Goal: Information Seeking & Learning: Learn about a topic

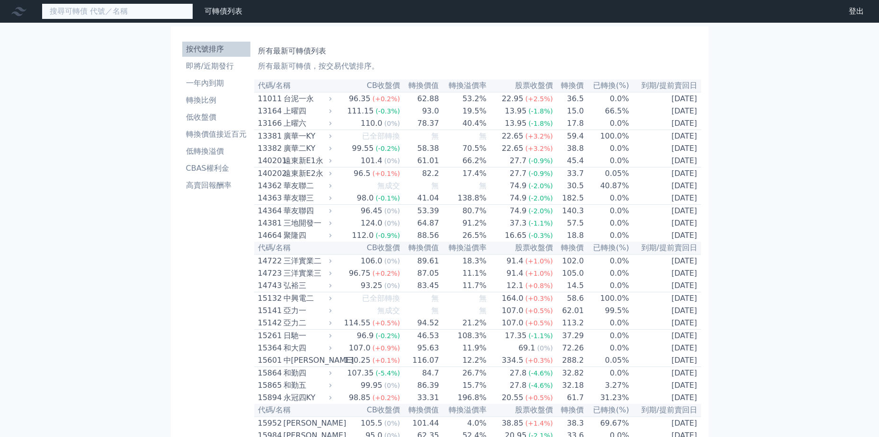
click at [108, 14] on input at bounding box center [117, 11] width 151 height 16
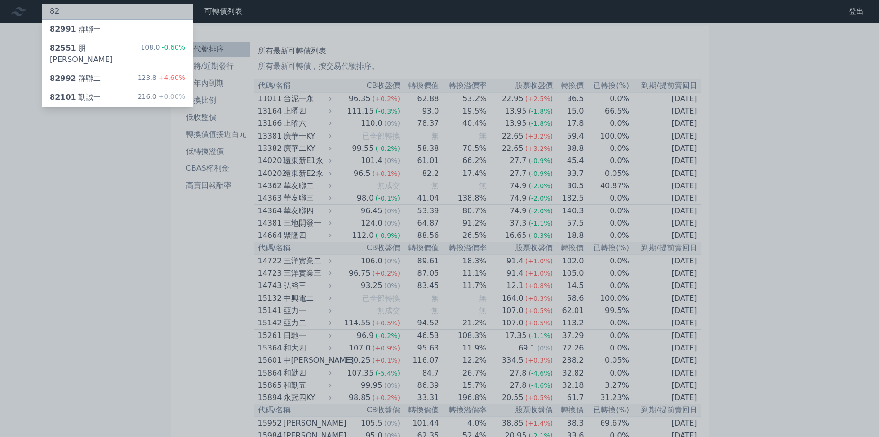
type input "8"
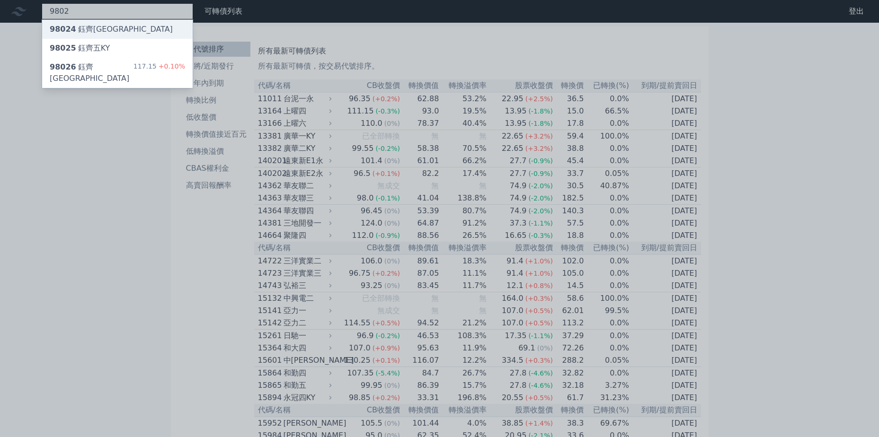
type input "9802"
click at [101, 38] on div "98024 鈺[GEOGRAPHIC_DATA]" at bounding box center [117, 29] width 150 height 19
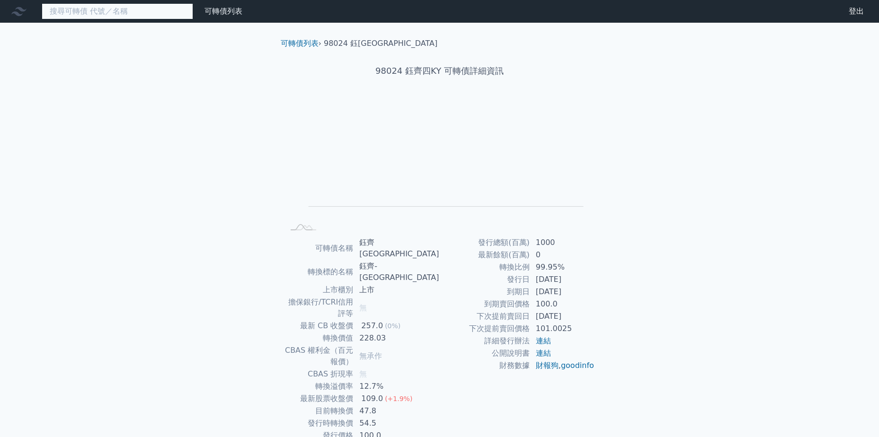
click at [150, 11] on input at bounding box center [117, 11] width 151 height 16
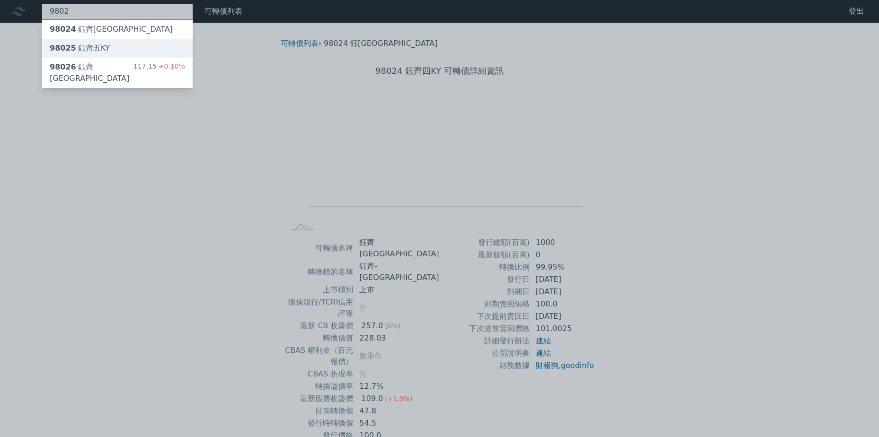
type input "9802"
click at [139, 45] on div "98025 鈺[GEOGRAPHIC_DATA]" at bounding box center [117, 48] width 150 height 19
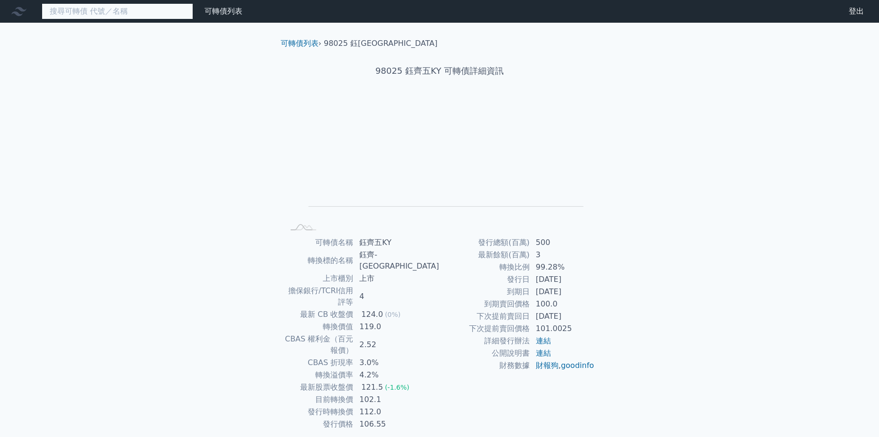
click at [169, 9] on input at bounding box center [117, 11] width 151 height 16
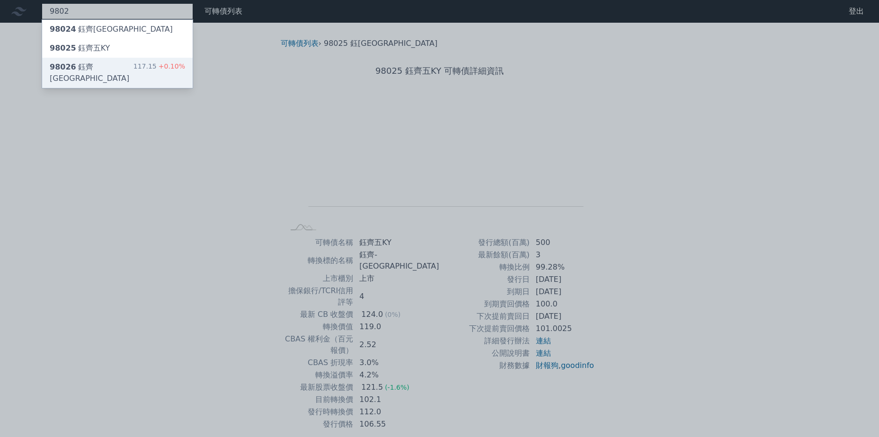
type input "9802"
click at [168, 62] on div "117.15 +0.10%" at bounding box center [159, 73] width 52 height 23
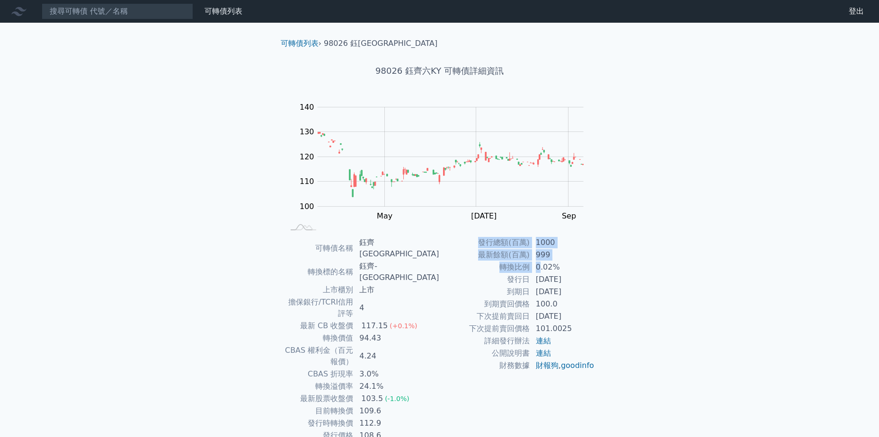
drag, startPoint x: 553, startPoint y: 274, endPoint x: 641, endPoint y: 299, distance: 90.8
click at [641, 299] on div "可轉債列表 財務數據 可轉債列表 財務數據 登出 登出 可轉債列表 › 98026 鈺齊[GEOGRAPHIC_DATA] 98026 鈺齊六KY 可轉債詳細…" at bounding box center [439, 242] width 879 height 484
drag, startPoint x: 641, startPoint y: 299, endPoint x: 723, endPoint y: 320, distance: 85.2
click at [723, 320] on div "可轉債列表 財務數據 可轉債列表 財務數據 登出 登出 可轉債列表 › 98026 鈺齊[GEOGRAPHIC_DATA] 98026 鈺齊六KY 可轉債詳細…" at bounding box center [439, 242] width 879 height 484
drag, startPoint x: 567, startPoint y: 284, endPoint x: 596, endPoint y: 295, distance: 31.0
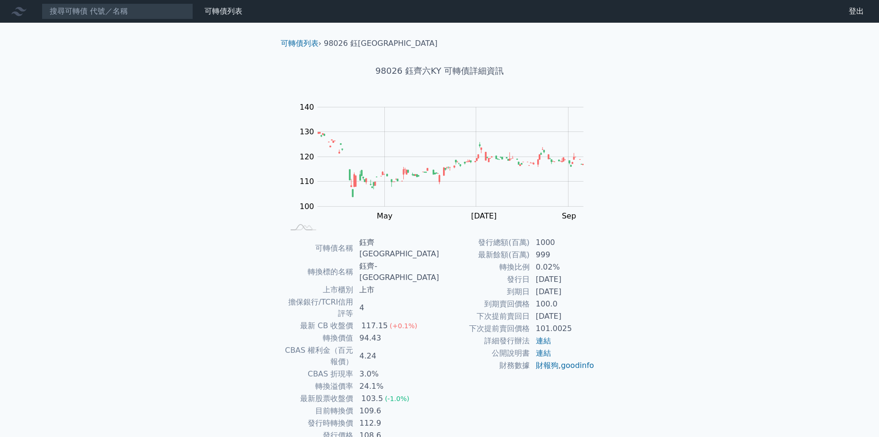
click at [596, 295] on div "可轉債名稱 [PERSON_NAME]齊六KY 轉換標的名稱 鈺齊-KY 上市櫃別 上市 擔保銀行/TCRI信用評等 4 最新 CB 收盤價 117.15 (…" at bounding box center [439, 339] width 333 height 205
drag, startPoint x: 596, startPoint y: 295, endPoint x: 657, endPoint y: 313, distance: 63.5
click at [657, 313] on div "可轉債列表 財務數據 可轉債列表 財務數據 登出 登出 可轉債列表 › 98026 鈺齊[GEOGRAPHIC_DATA] 98026 鈺齊六KY 可轉債詳細…" at bounding box center [439, 242] width 879 height 484
drag, startPoint x: 551, startPoint y: 315, endPoint x: 424, endPoint y: 278, distance: 131.9
click at [424, 278] on div "可轉債名稱 [PERSON_NAME]齊六KY 轉換標的名稱 鈺齊-KY 上市櫃別 上市 擔保銀行/TCRI信用評等 4 最新 CB 收盤價 117.15 (…" at bounding box center [439, 339] width 333 height 205
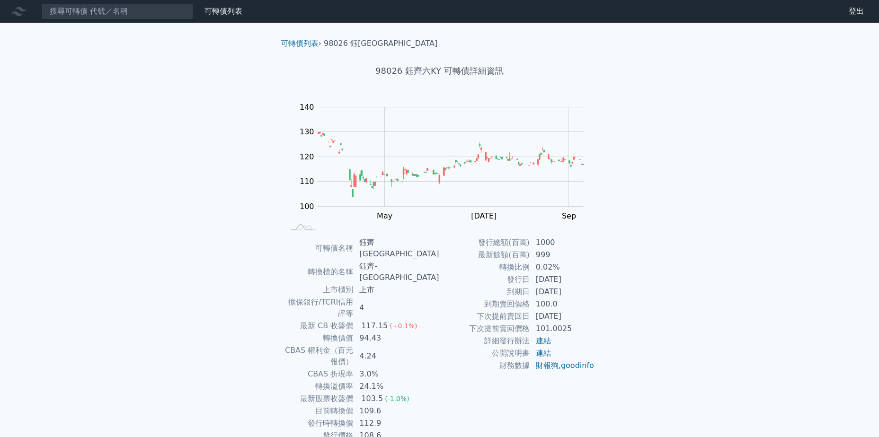
drag, startPoint x: 424, startPoint y: 278, endPoint x: 672, endPoint y: 326, distance: 252.1
click at [672, 326] on div "可轉債列表 財務數據 可轉債列表 財務數據 登出 登出 可轉債列表 › 98026 鈺齊[GEOGRAPHIC_DATA] 98026 鈺齊六KY 可轉債詳細…" at bounding box center [439, 242] width 879 height 484
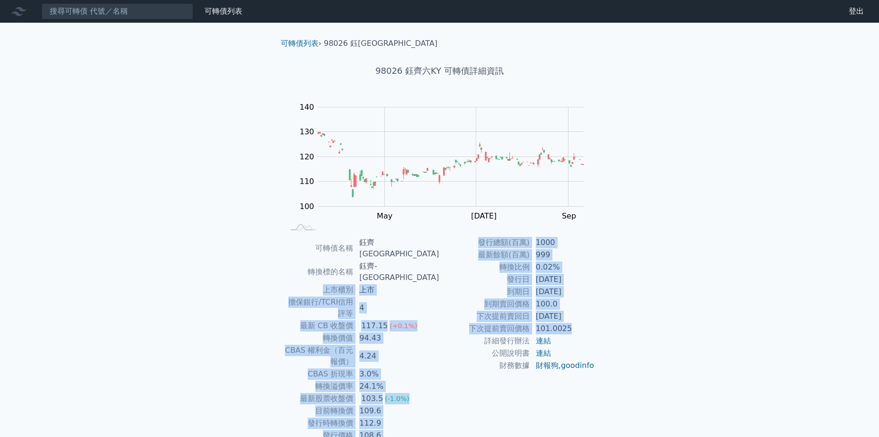
drag, startPoint x: 576, startPoint y: 325, endPoint x: 312, endPoint y: 269, distance: 270.2
click at [312, 269] on div "可轉債名稱 [PERSON_NAME]齊六KY 轉換標的名稱 鈺齊-KY 上市櫃別 上市 擔保銀行/TCRI信用評等 4 最新 CB 收盤價 117.15 (…" at bounding box center [439, 339] width 333 height 205
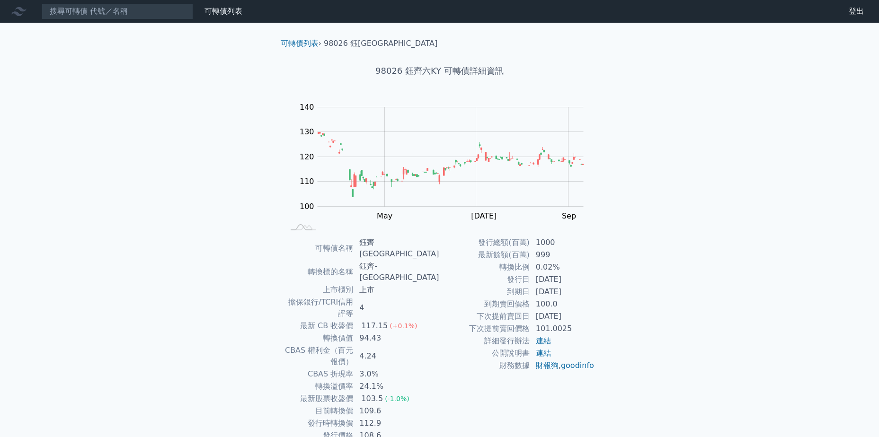
drag, startPoint x: 312, startPoint y: 269, endPoint x: 207, endPoint y: 278, distance: 104.9
click at [207, 278] on div "可轉債列表 財務數據 可轉債列表 財務數據 登出 登出 可轉債列表 › 98026 鈺齊[GEOGRAPHIC_DATA] 98026 鈺齊六KY 可轉債詳細…" at bounding box center [439, 242] width 879 height 484
drag, startPoint x: 566, startPoint y: 315, endPoint x: 330, endPoint y: 247, distance: 245.6
click at [330, 247] on div "可轉債名稱 [PERSON_NAME]齊六KY 轉換標的名稱 鈺齊-KY 上市櫃別 上市 擔保銀行/TCRI信用評等 4 最新 CB 收盤價 117.15 (…" at bounding box center [439, 339] width 333 height 205
drag, startPoint x: 330, startPoint y: 247, endPoint x: 608, endPoint y: 304, distance: 283.9
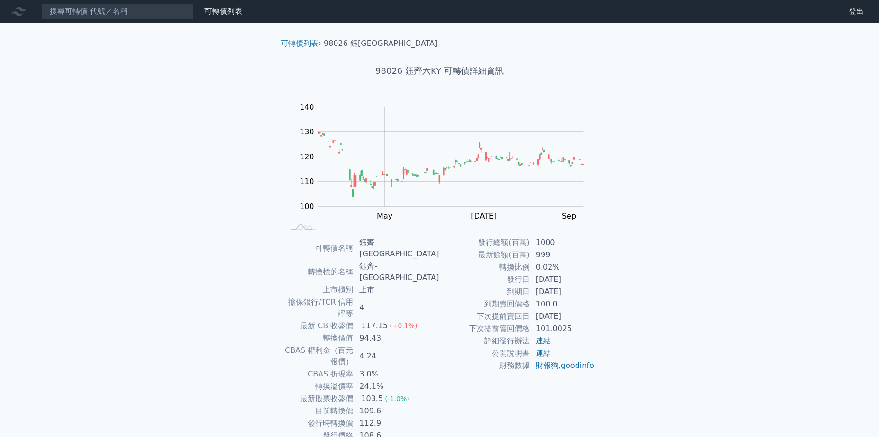
click at [619, 298] on div "可轉債列表 › 98026 鈺齊[GEOGRAPHIC_DATA] 98026 鈺齊六KY 可轉債詳細資訊 Zoom Out 100 90 95 100 10…" at bounding box center [439, 253] width 363 height 461
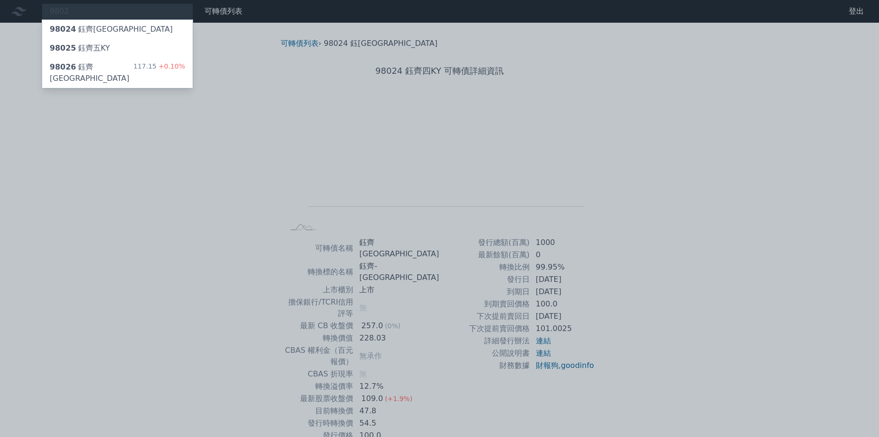
click at [630, 116] on div at bounding box center [439, 218] width 879 height 437
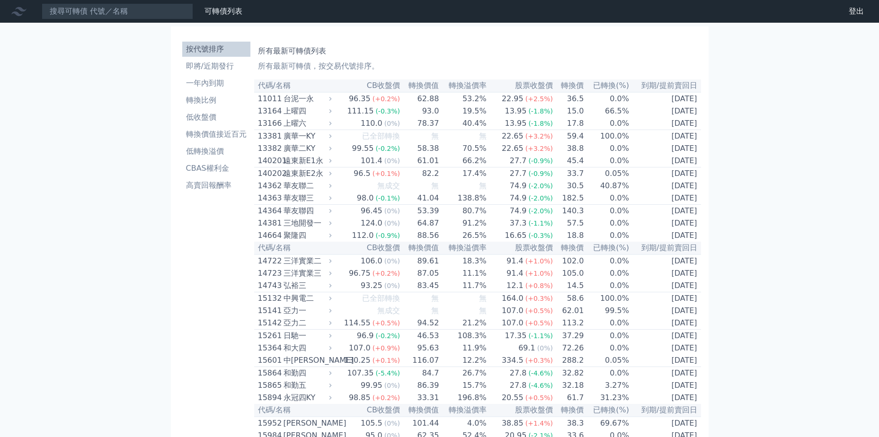
type input "2"
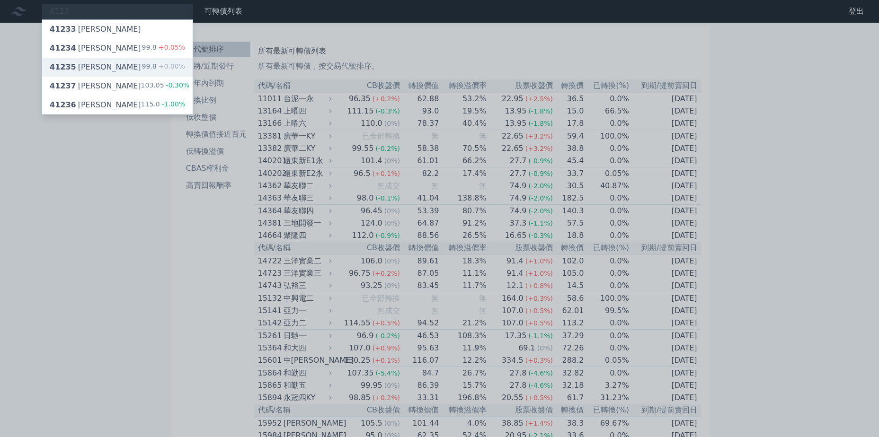
type input "4123"
click at [95, 71] on div "41235 晟德五" at bounding box center [95, 67] width 91 height 11
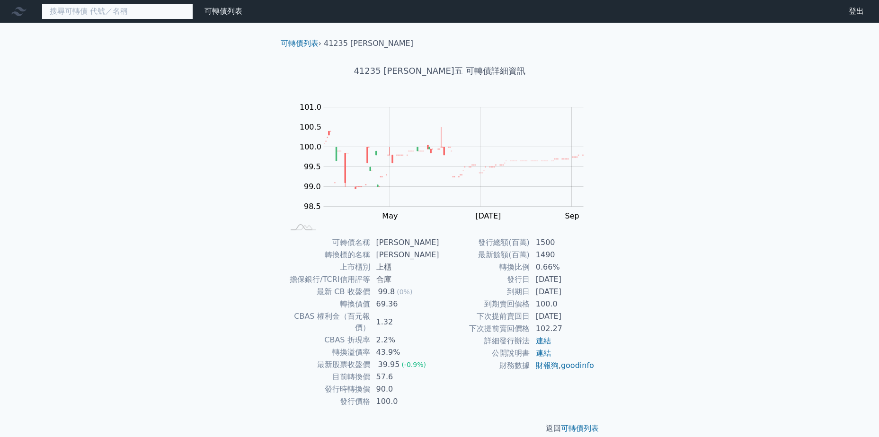
click at [85, 13] on input at bounding box center [117, 11] width 151 height 16
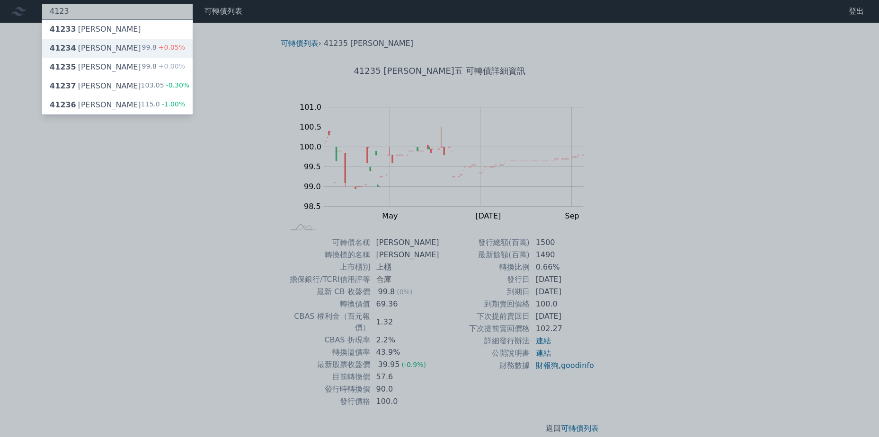
type input "4123"
click at [133, 51] on div "41234 晟德四 99.8 +0.05%" at bounding box center [117, 48] width 150 height 19
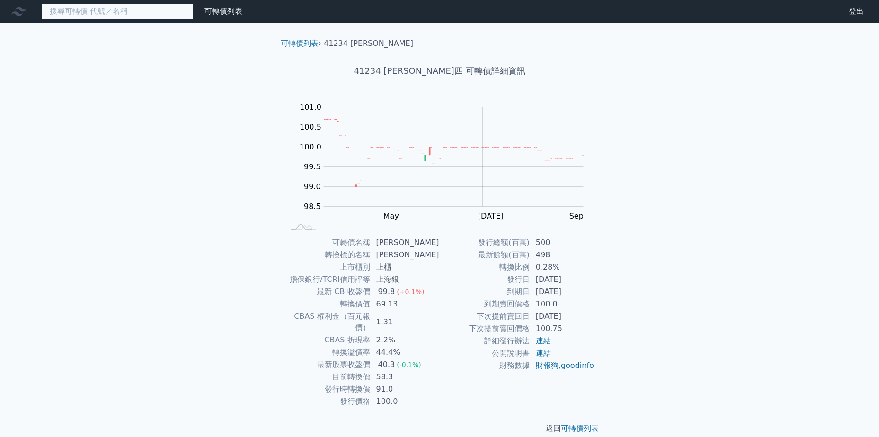
click at [144, 14] on input at bounding box center [117, 11] width 151 height 16
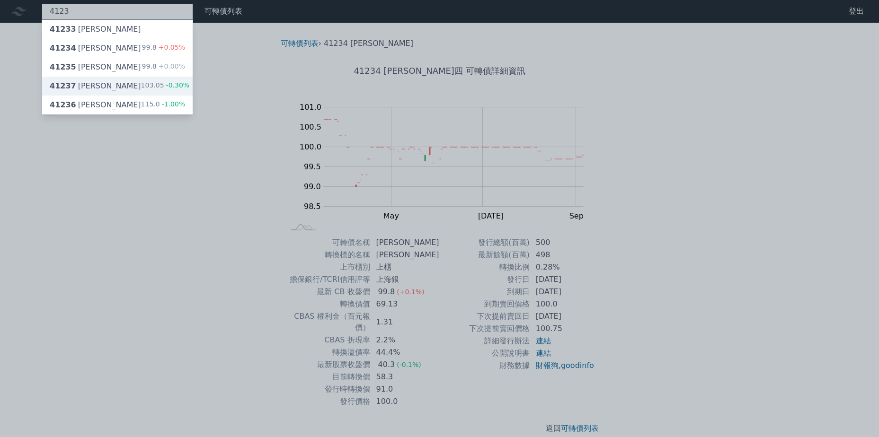
type input "4123"
click at [133, 83] on div "41237 晟德七 103.05 -0.30%" at bounding box center [117, 86] width 150 height 19
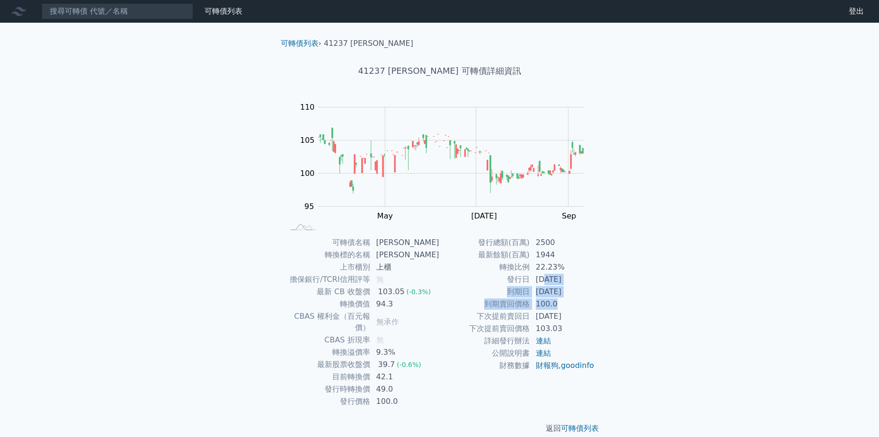
drag, startPoint x: 546, startPoint y: 285, endPoint x: 624, endPoint y: 321, distance: 84.9
click at [624, 321] on div "可轉債列表 財務數據 可轉債列表 財務數據 登出 登出 可轉債列表 › 41237 晟德七 41237 晟德七 可轉債詳細資訊 Zoom Out 104 92…" at bounding box center [439, 224] width 879 height 449
drag, startPoint x: 624, startPoint y: 321, endPoint x: 677, endPoint y: 349, distance: 60.5
click at [677, 349] on div "可轉債列表 財務數據 可轉債列表 財務數據 登出 登出 可轉債列表 › 41237 晟德七 41237 晟德七 可轉債詳細資訊 Zoom Out 104 92…" at bounding box center [439, 224] width 879 height 449
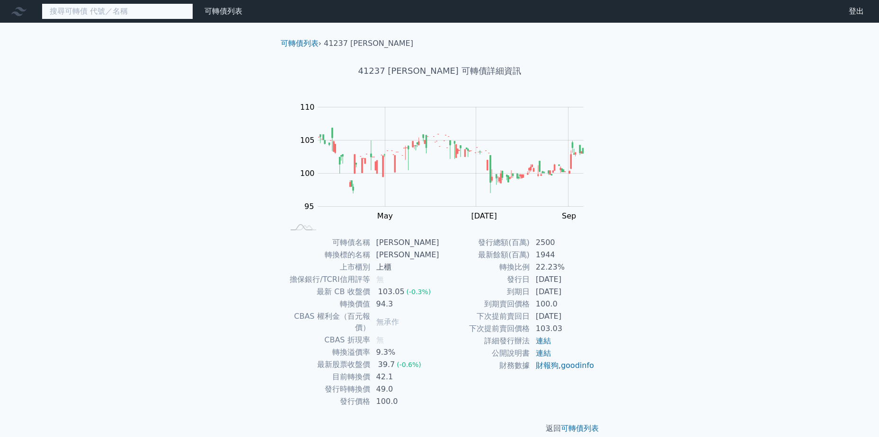
click at [134, 14] on input at bounding box center [117, 11] width 151 height 16
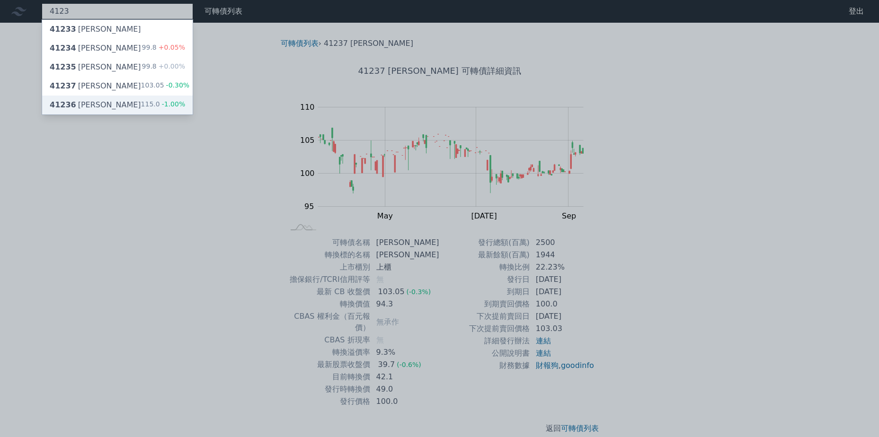
type input "4123"
click at [134, 103] on div "41236 晟德六 115.0 -1.00%" at bounding box center [117, 105] width 150 height 19
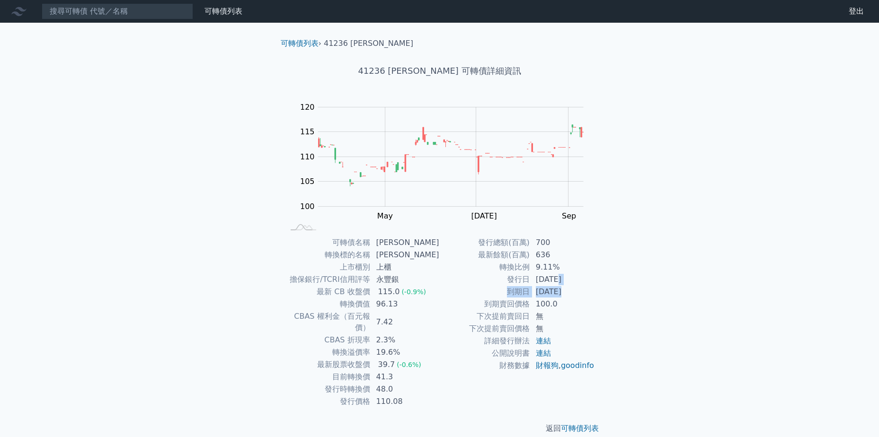
drag, startPoint x: 555, startPoint y: 282, endPoint x: 563, endPoint y: 297, distance: 16.3
click at [563, 297] on tbody "發行總額(百萬) 700 最新餘額(百萬) 636 轉換比例 9.11% 發行日 2023-04-26 到期日 2028-04-26 到期賣回價格 100.0…" at bounding box center [517, 304] width 155 height 135
drag, startPoint x: 563, startPoint y: 297, endPoint x: 593, endPoint y: 315, distance: 34.8
click at [593, 315] on td "無" at bounding box center [562, 316] width 65 height 12
click at [70, 14] on input at bounding box center [117, 11] width 151 height 16
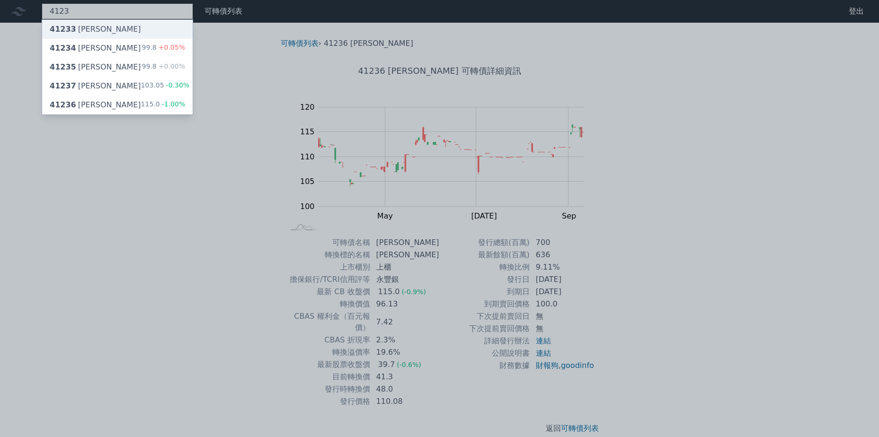
type input "4123"
click at [88, 22] on div "41233 晟德三" at bounding box center [117, 29] width 150 height 19
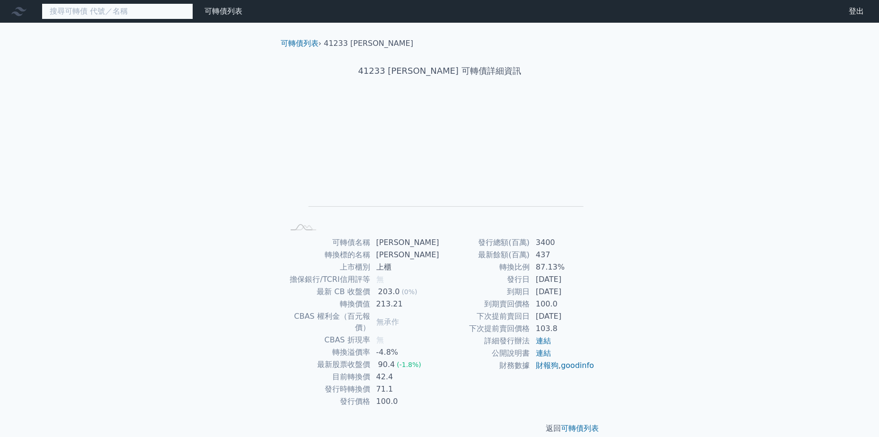
click at [81, 11] on input at bounding box center [117, 11] width 151 height 16
